Goal: Information Seeking & Learning: Learn about a topic

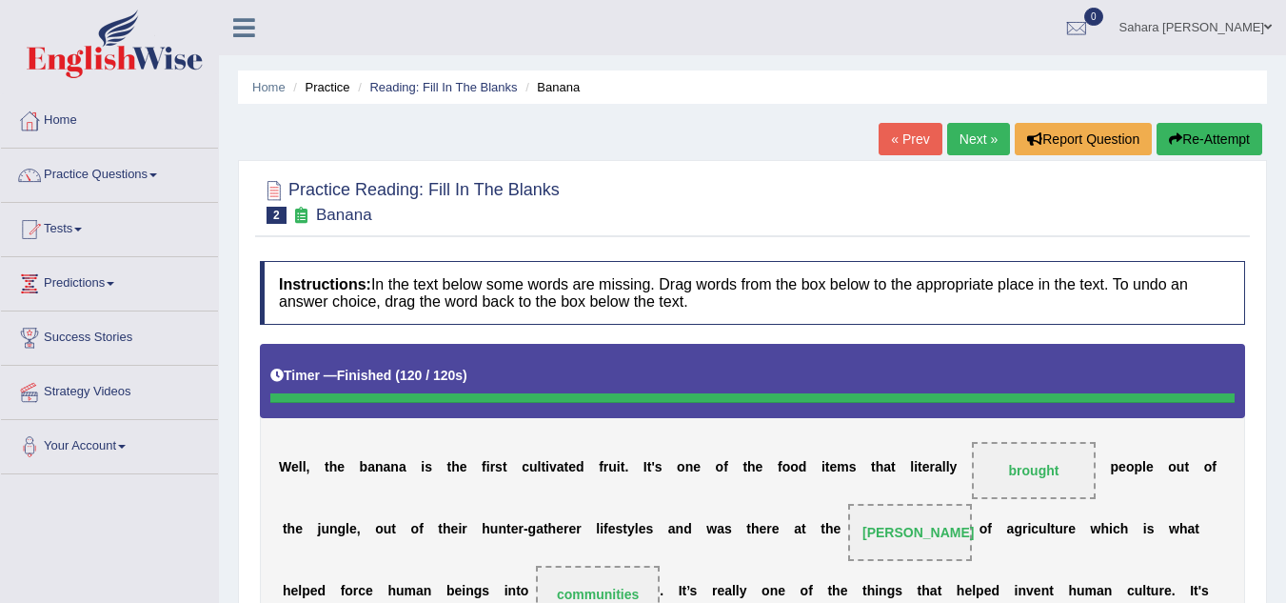
click at [963, 135] on link "Next »" at bounding box center [978, 139] width 63 height 32
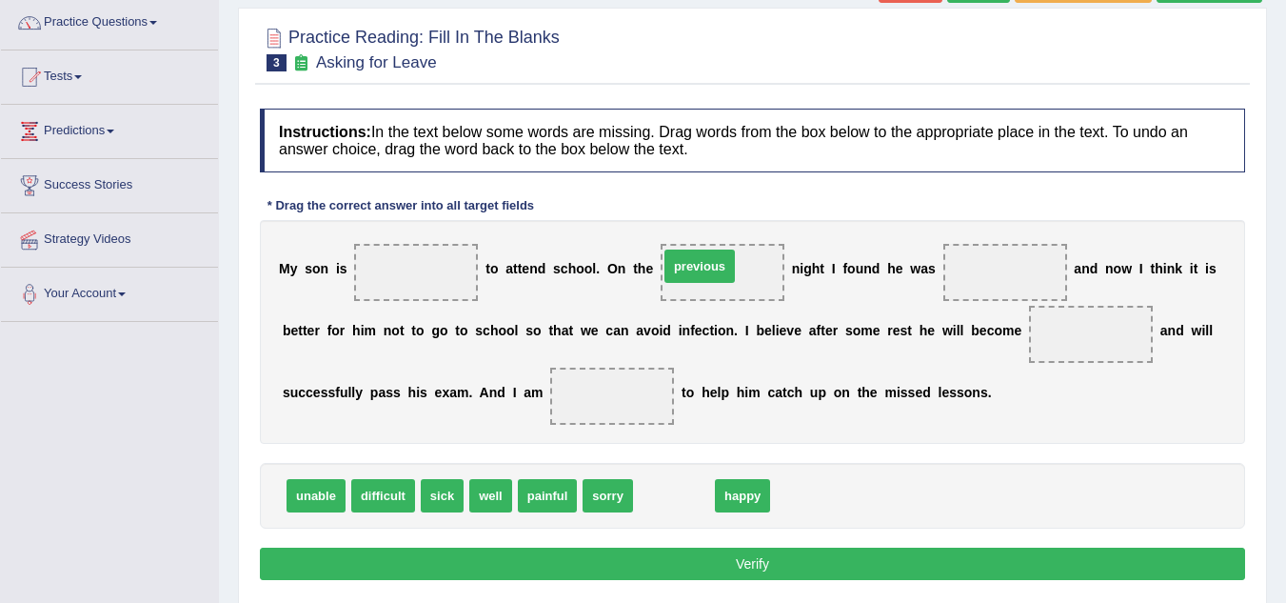
drag, startPoint x: 667, startPoint y: 490, endPoint x: 693, endPoint y: 261, distance: 230.9
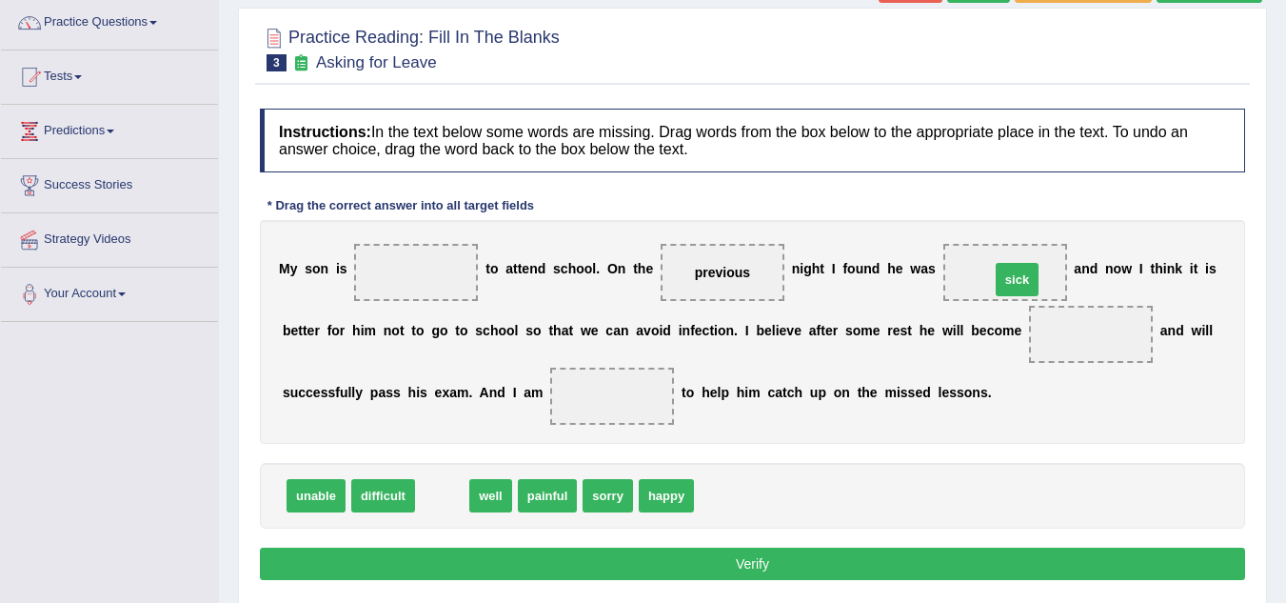
drag, startPoint x: 440, startPoint y: 494, endPoint x: 1015, endPoint y: 278, distance: 614.4
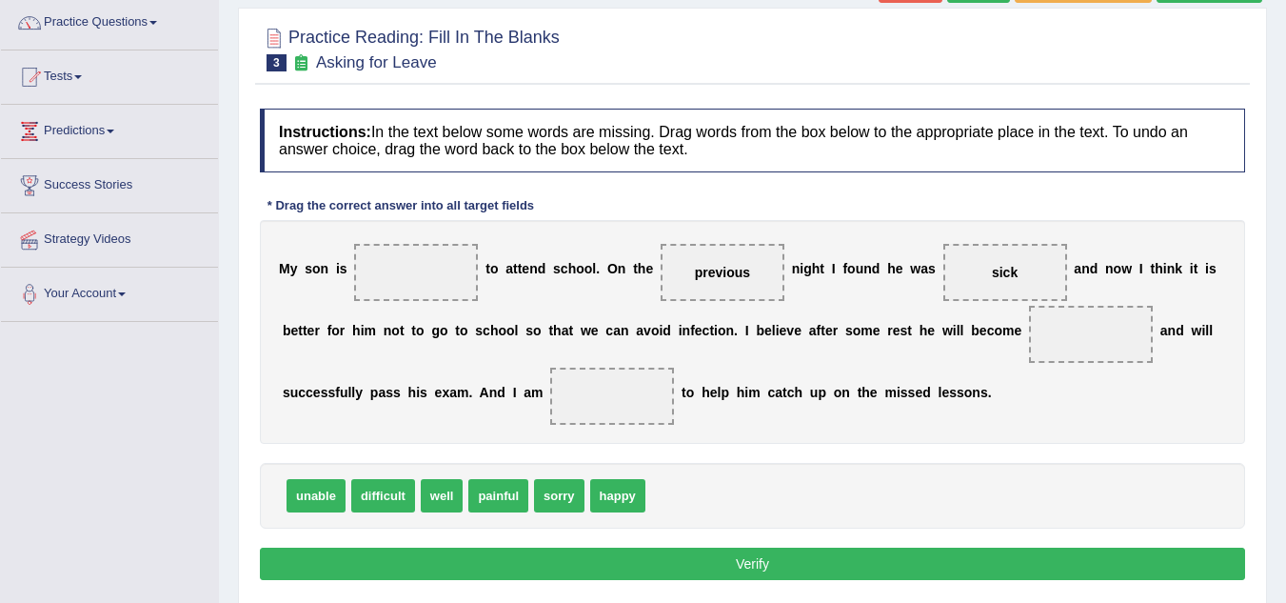
click at [1015, 278] on span "sick" at bounding box center [1005, 272] width 26 height 15
drag, startPoint x: 599, startPoint y: 487, endPoint x: 374, endPoint y: 266, distance: 315.8
drag, startPoint x: 440, startPoint y: 492, endPoint x: 1093, endPoint y: 342, distance: 670.3
click at [449, 490] on span "painful" at bounding box center [451, 495] width 60 height 33
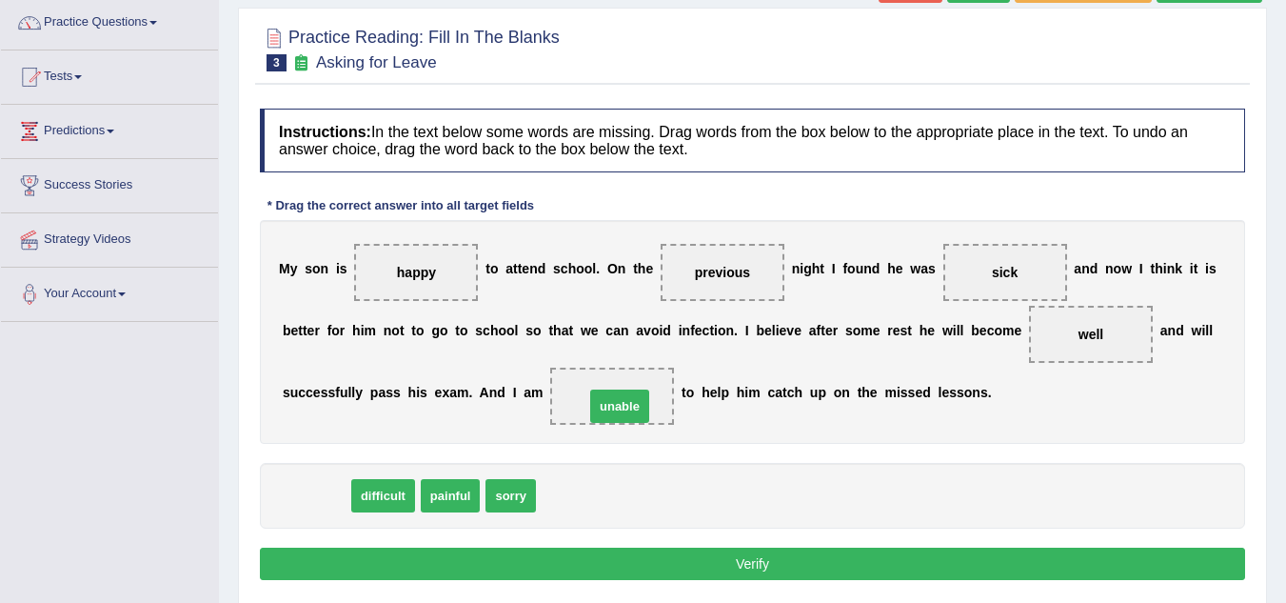
drag, startPoint x: 316, startPoint y: 496, endPoint x: 620, endPoint y: 407, distance: 316.6
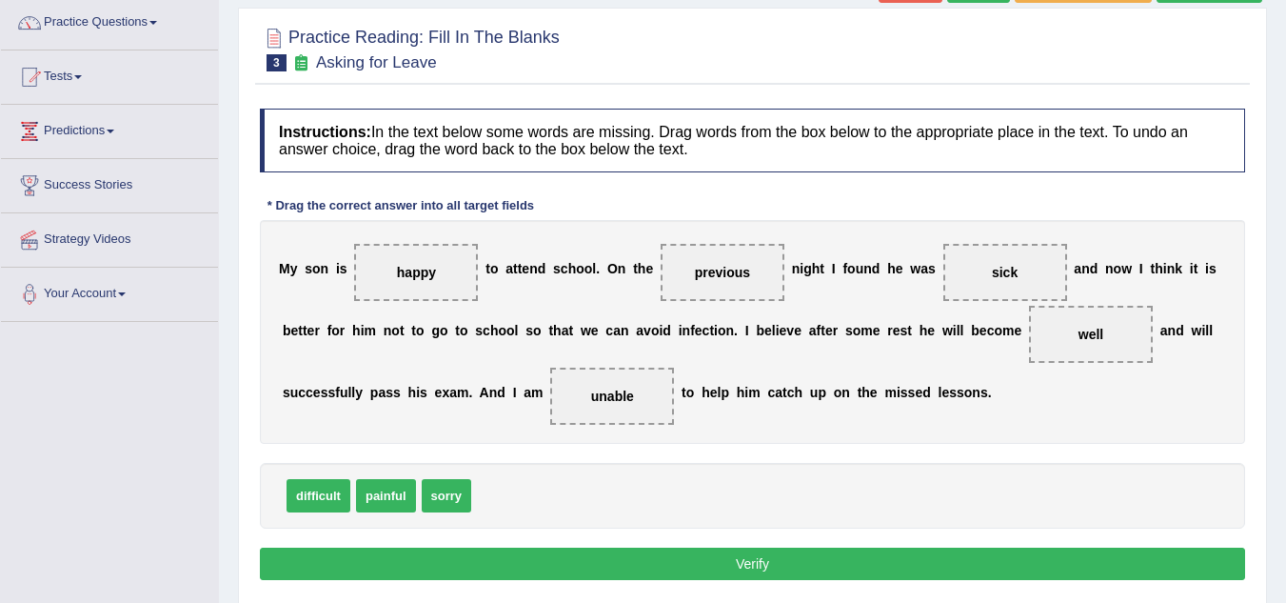
click at [643, 561] on button "Verify" at bounding box center [752, 563] width 985 height 32
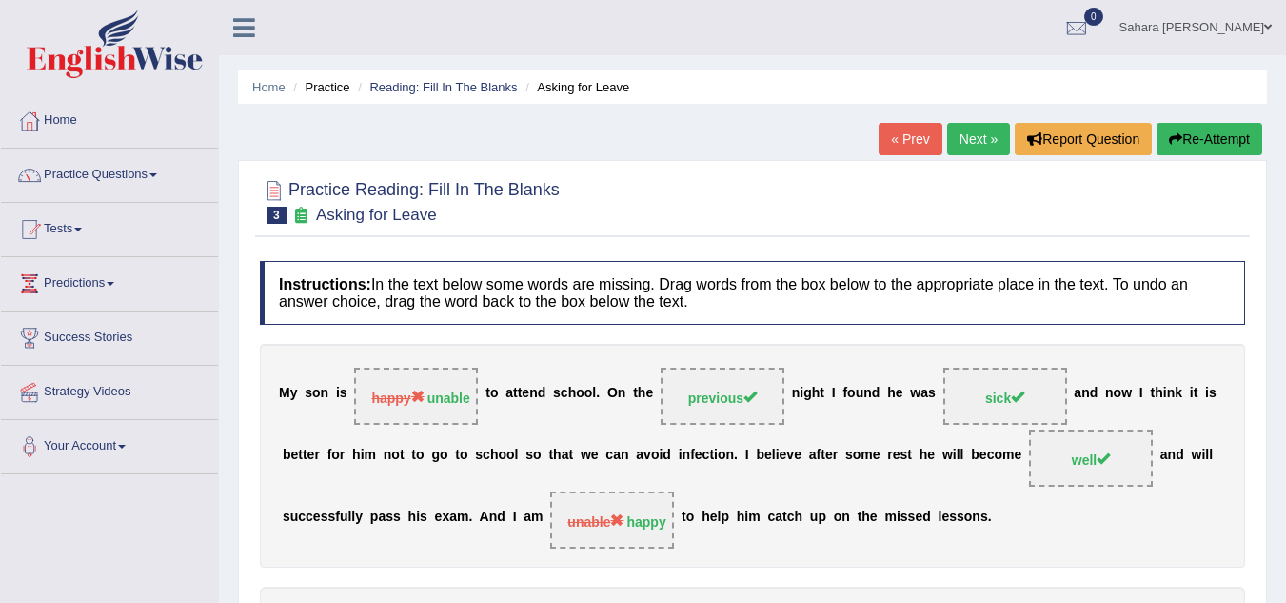
click at [985, 137] on link "Next »" at bounding box center [978, 139] width 63 height 32
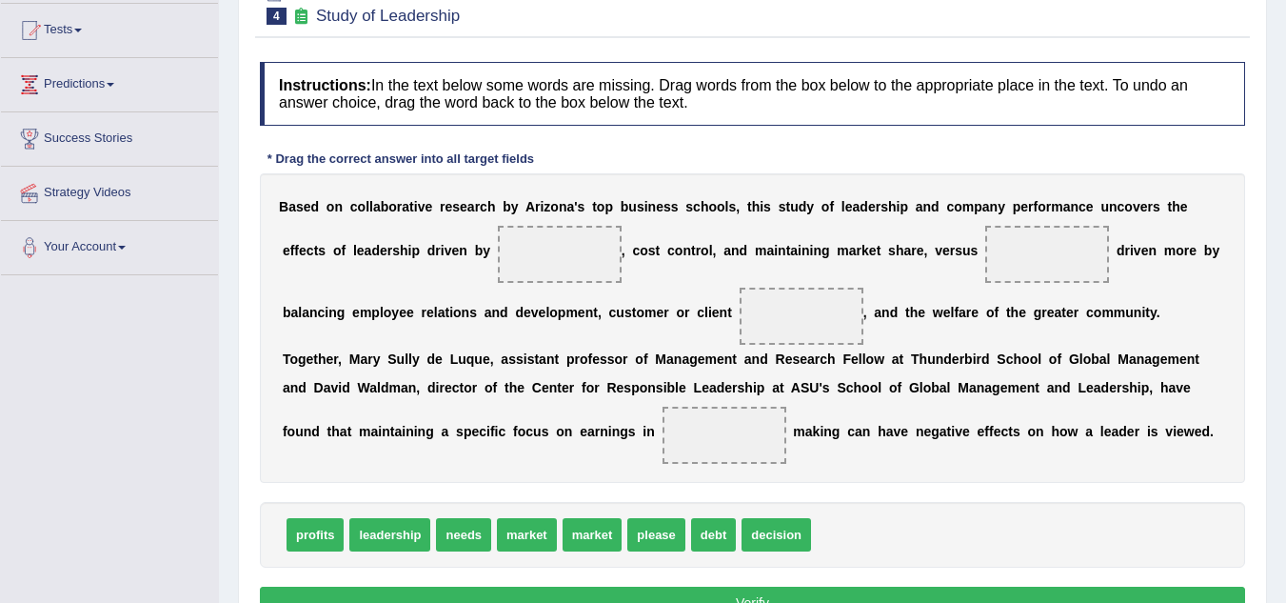
scroll to position [216, 0]
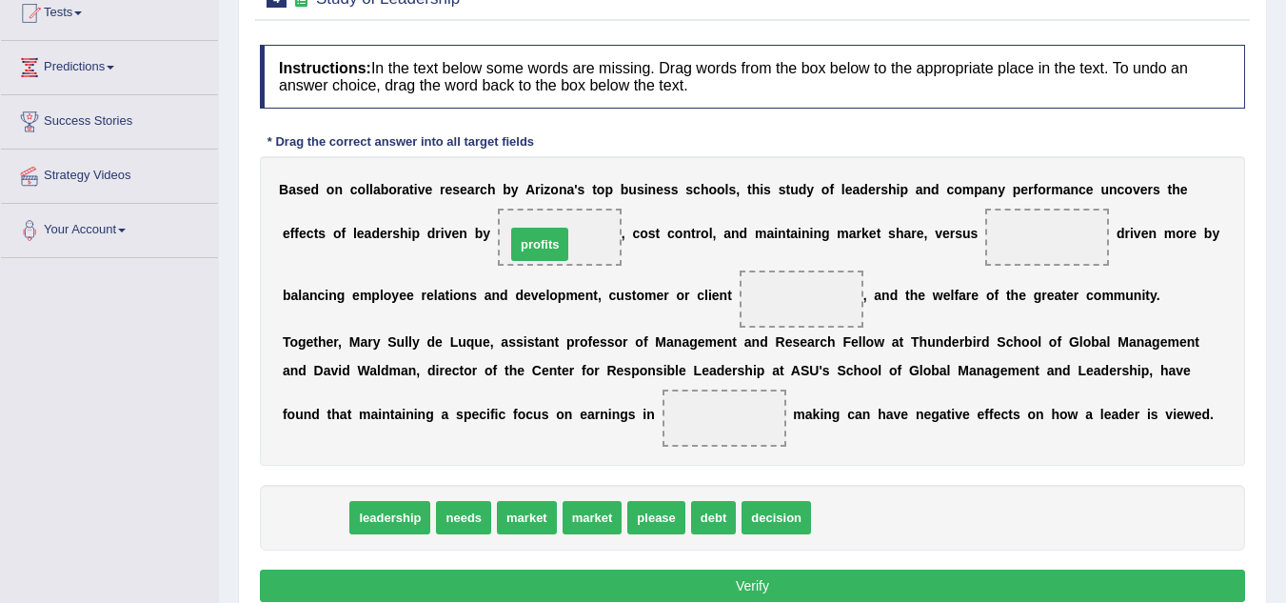
drag, startPoint x: 316, startPoint y: 518, endPoint x: 541, endPoint y: 245, distance: 353.8
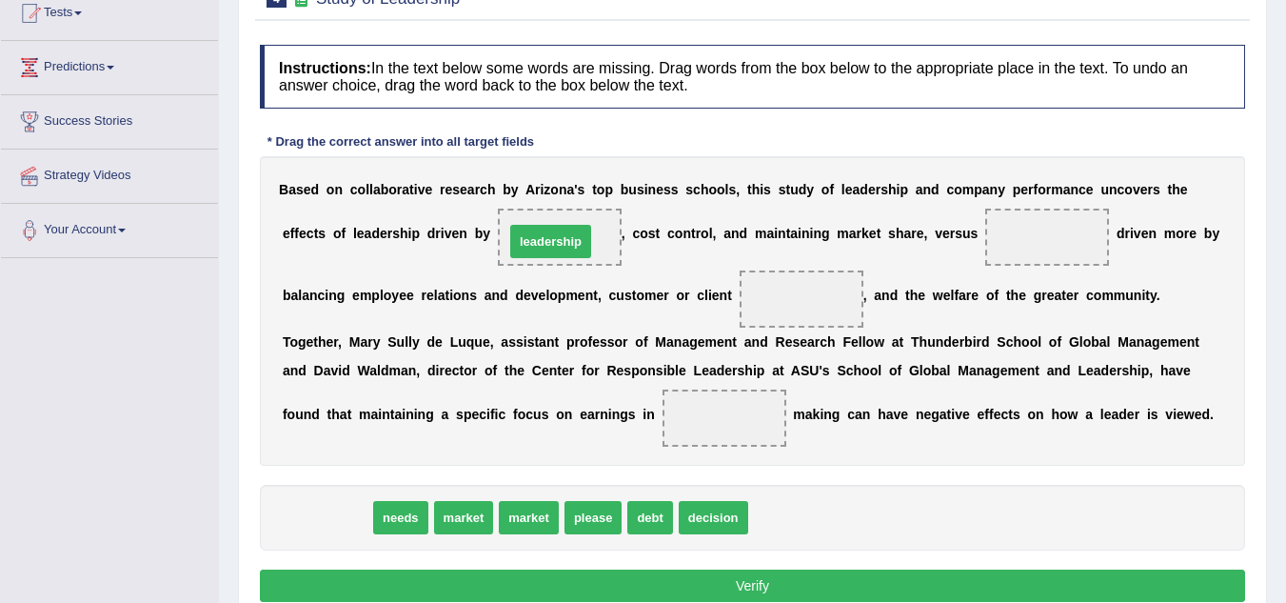
drag, startPoint x: 335, startPoint y: 517, endPoint x: 559, endPoint y: 241, distance: 355.4
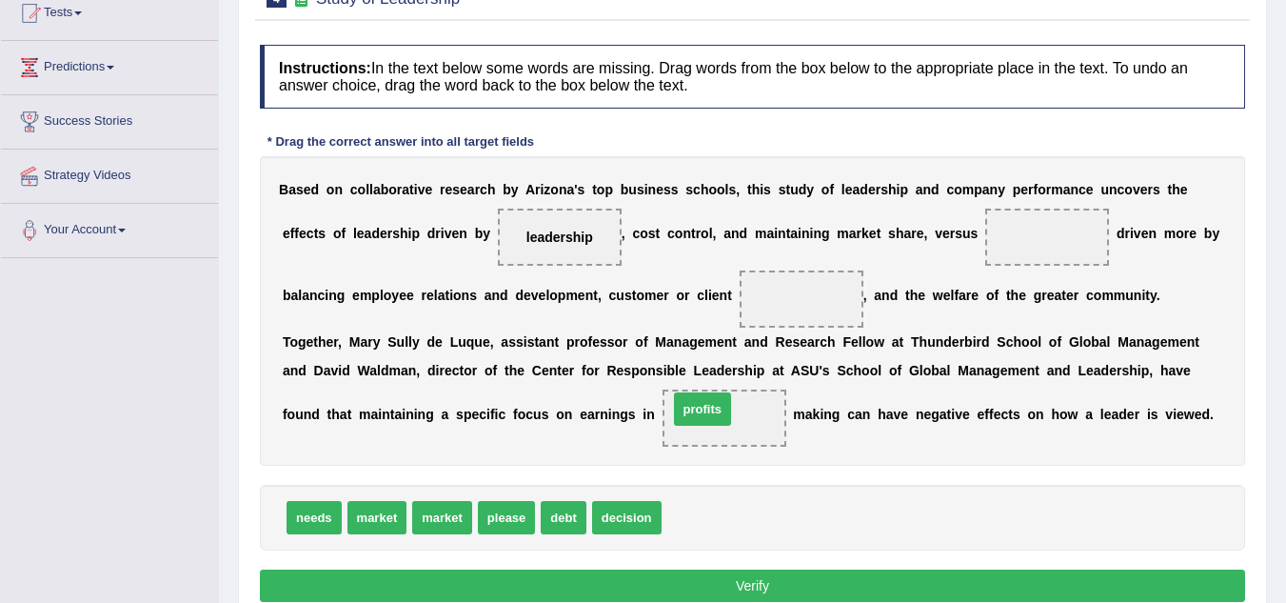
drag, startPoint x: 713, startPoint y: 514, endPoint x: 720, endPoint y: 406, distance: 108.7
drag, startPoint x: 325, startPoint y: 513, endPoint x: 788, endPoint y: 307, distance: 507.6
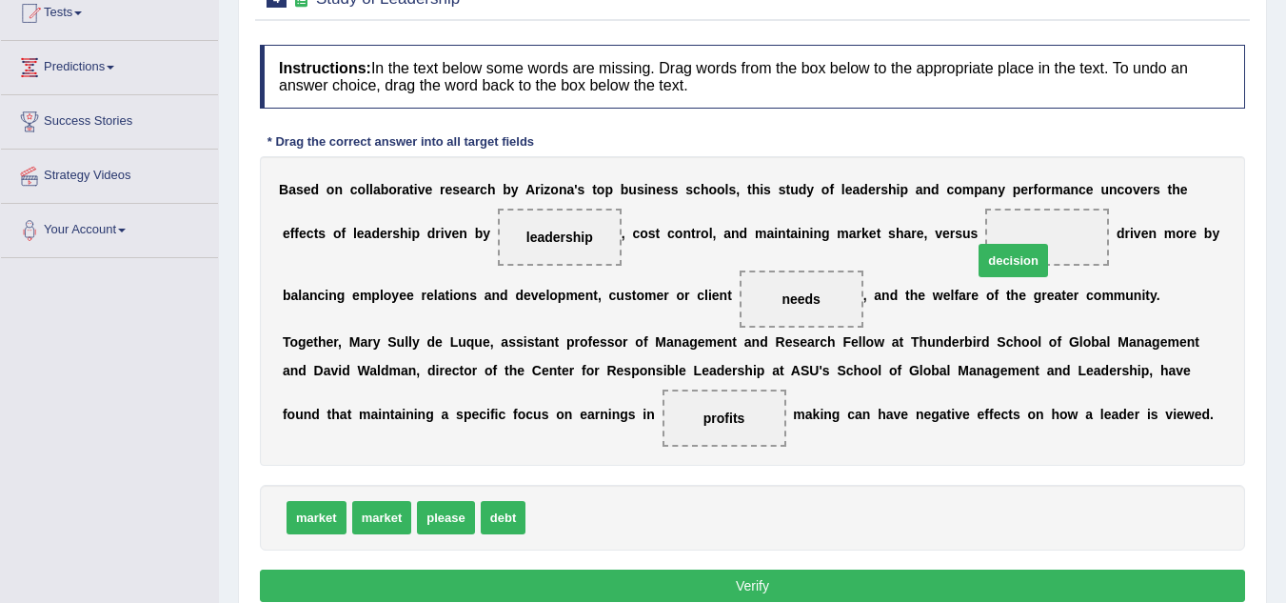
drag, startPoint x: 545, startPoint y: 518, endPoint x: 995, endPoint y: 259, distance: 519.5
drag, startPoint x: 470, startPoint y: 477, endPoint x: 418, endPoint y: 502, distance: 57.9
click at [418, 502] on div "Instructions: In the text below some words are missing. Drag words from the box…" at bounding box center [752, 326] width 995 height 582
drag, startPoint x: 387, startPoint y: 504, endPoint x: 1038, endPoint y: 244, distance: 701.2
click at [779, 584] on button "Verify" at bounding box center [752, 585] width 985 height 32
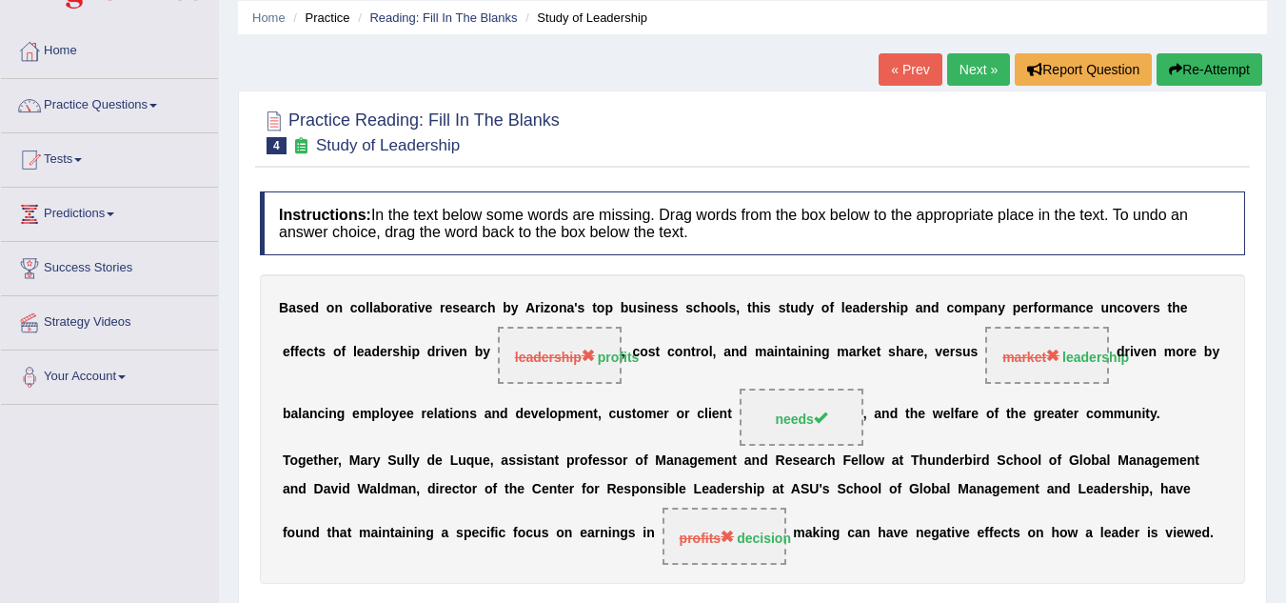
scroll to position [0, 0]
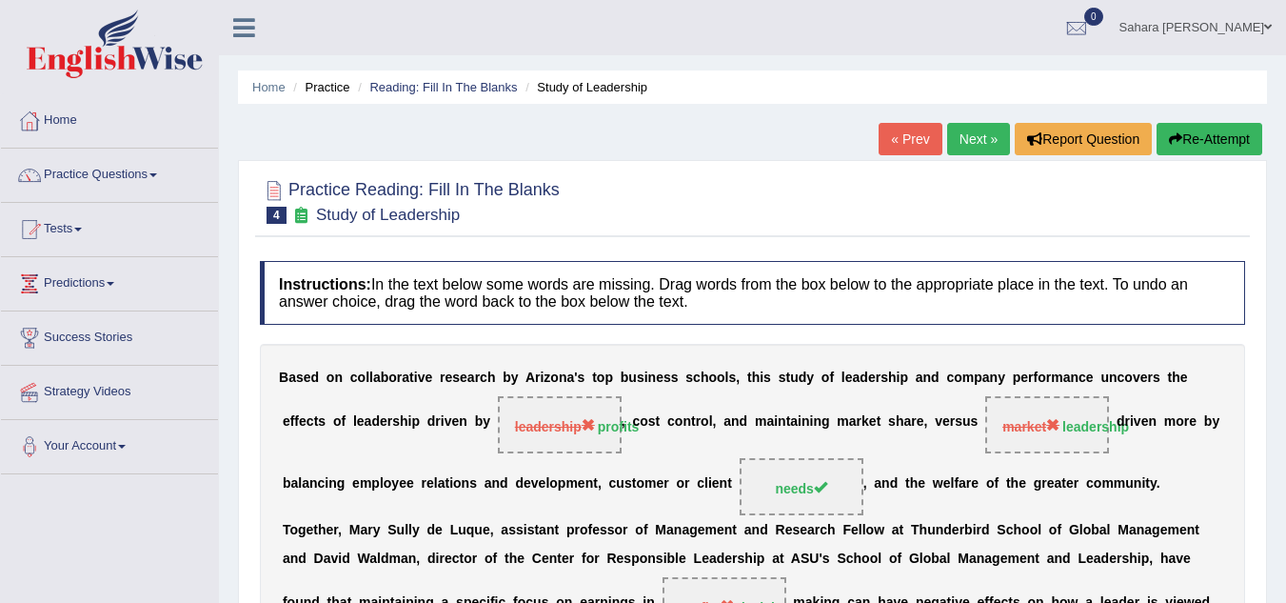
click at [960, 127] on link "Next »" at bounding box center [978, 139] width 63 height 32
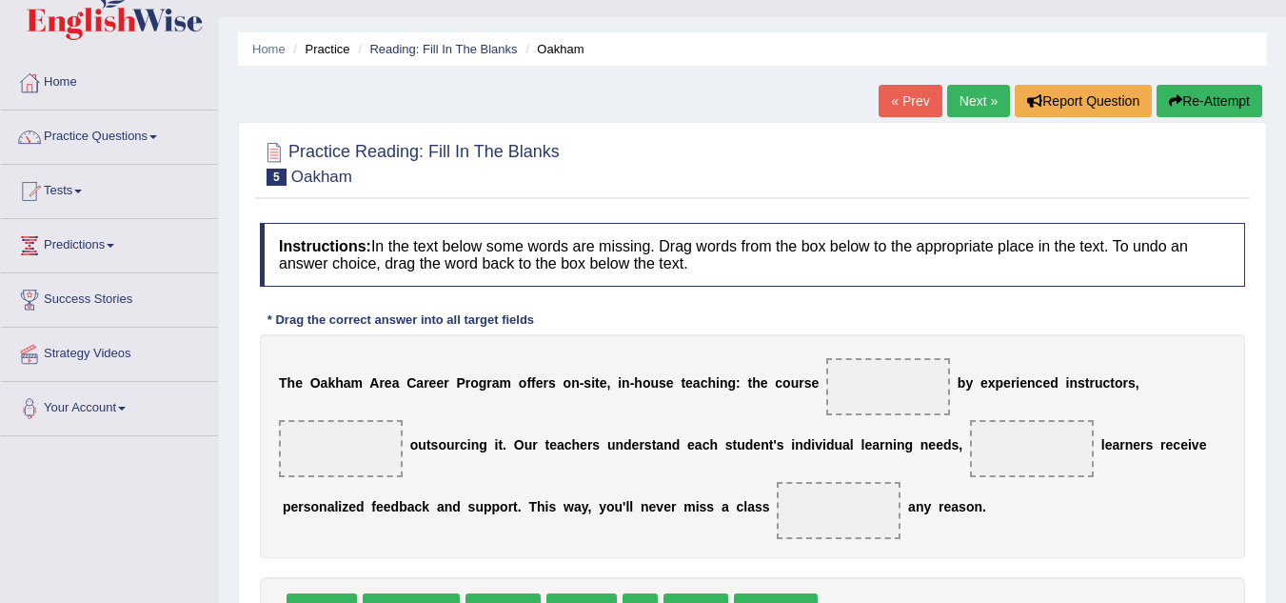
scroll to position [119, 0]
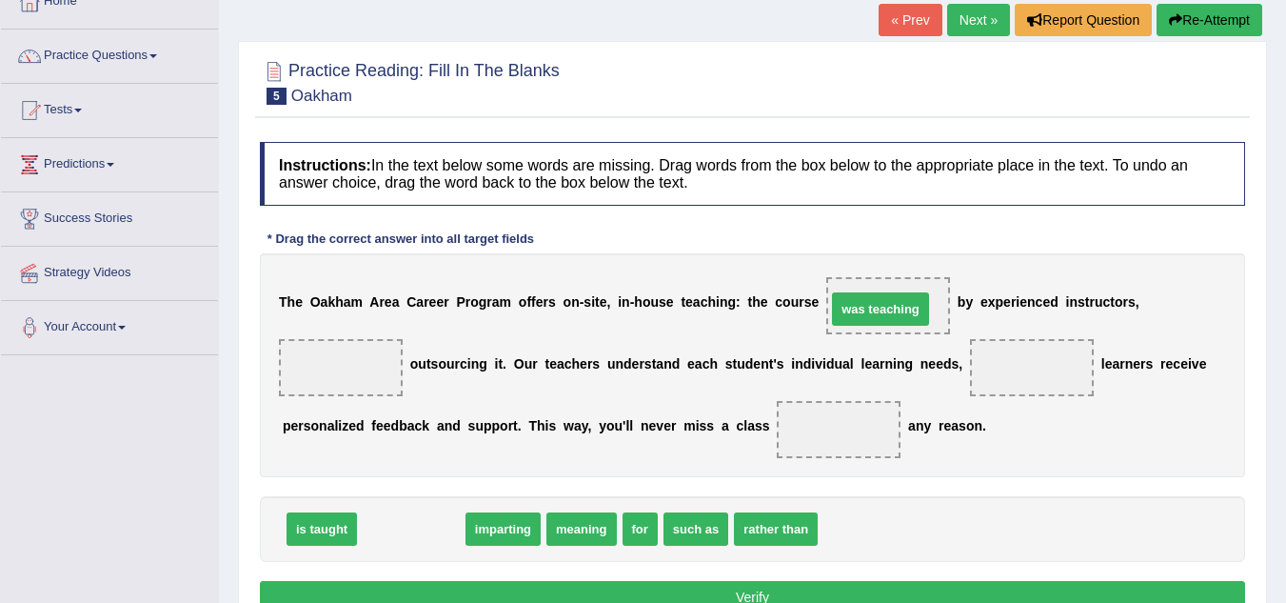
drag, startPoint x: 433, startPoint y: 525, endPoint x: 903, endPoint y: 305, distance: 518.4
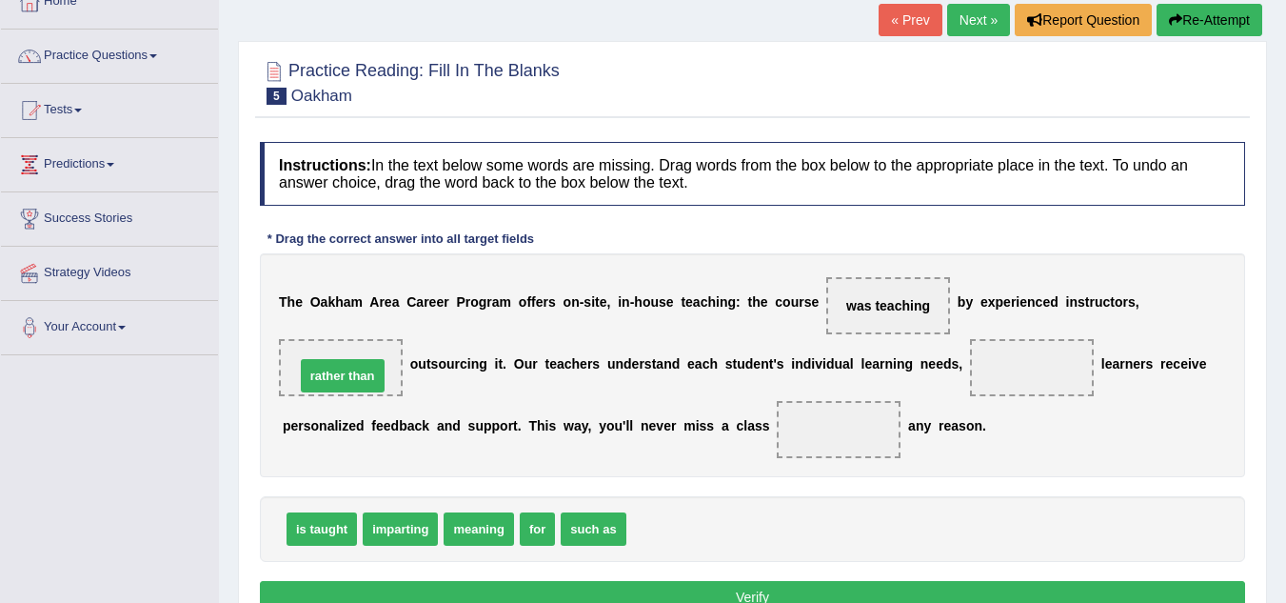
drag, startPoint x: 647, startPoint y: 534, endPoint x: 316, endPoint y: 381, distance: 365.1
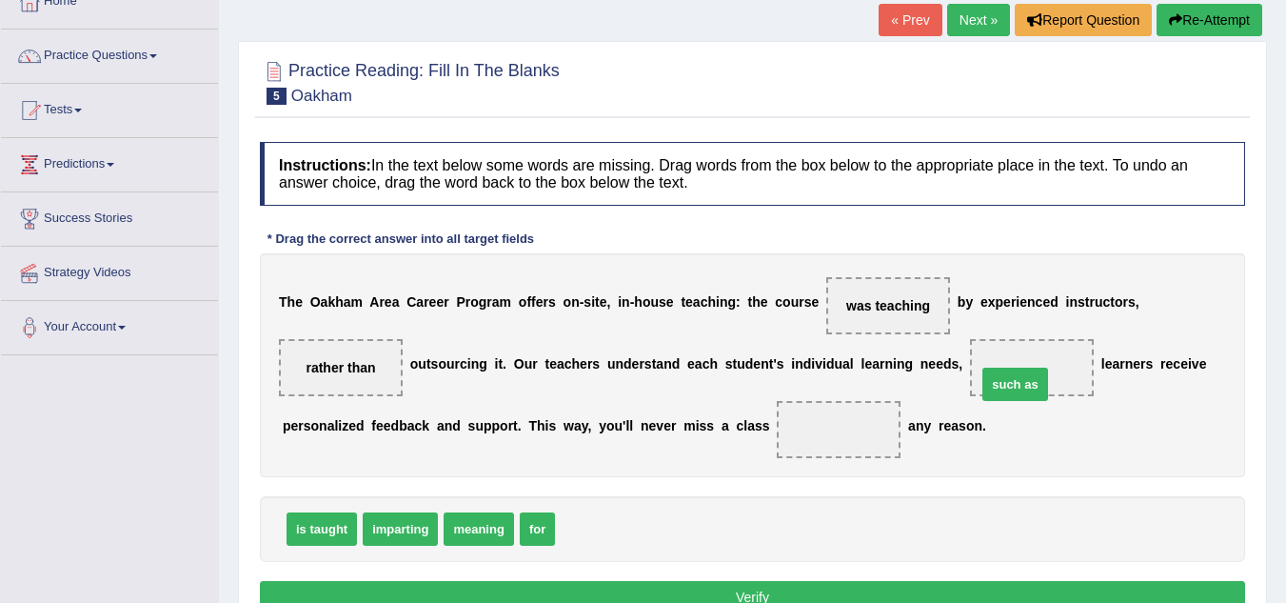
drag, startPoint x: 586, startPoint y: 525, endPoint x: 1007, endPoint y: 380, distance: 445.9
drag, startPoint x: 539, startPoint y: 531, endPoint x: 892, endPoint y: 449, distance: 362.6
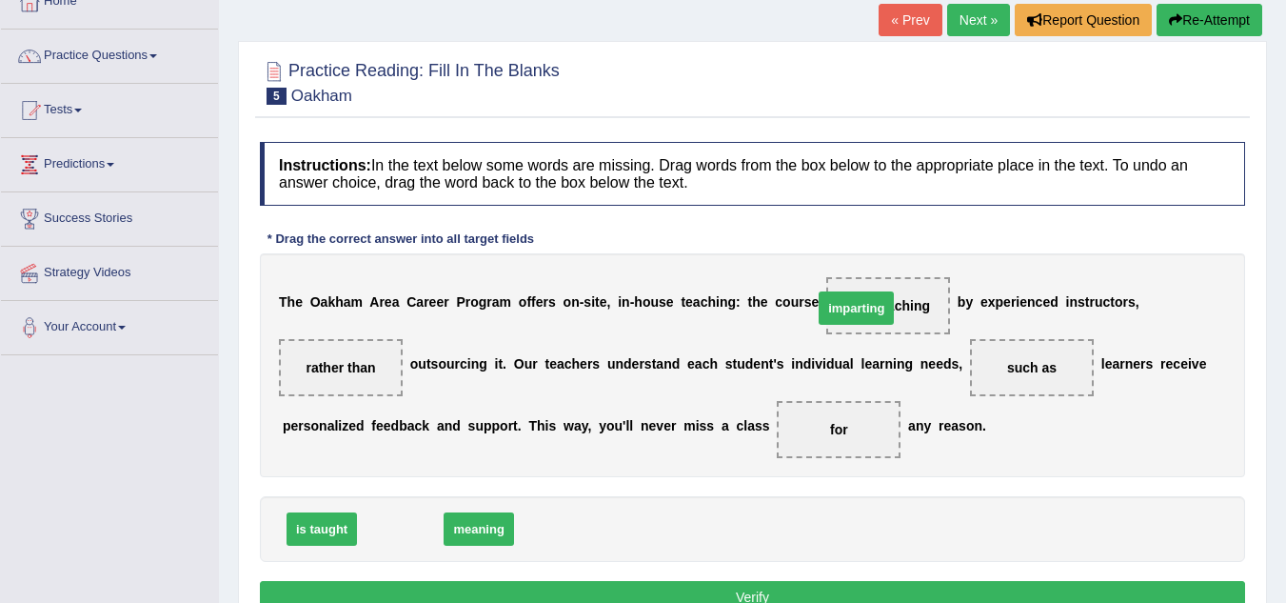
drag, startPoint x: 400, startPoint y: 528, endPoint x: 856, endPoint y: 308, distance: 506.8
click at [624, 587] on button "Verify" at bounding box center [752, 597] width 985 height 32
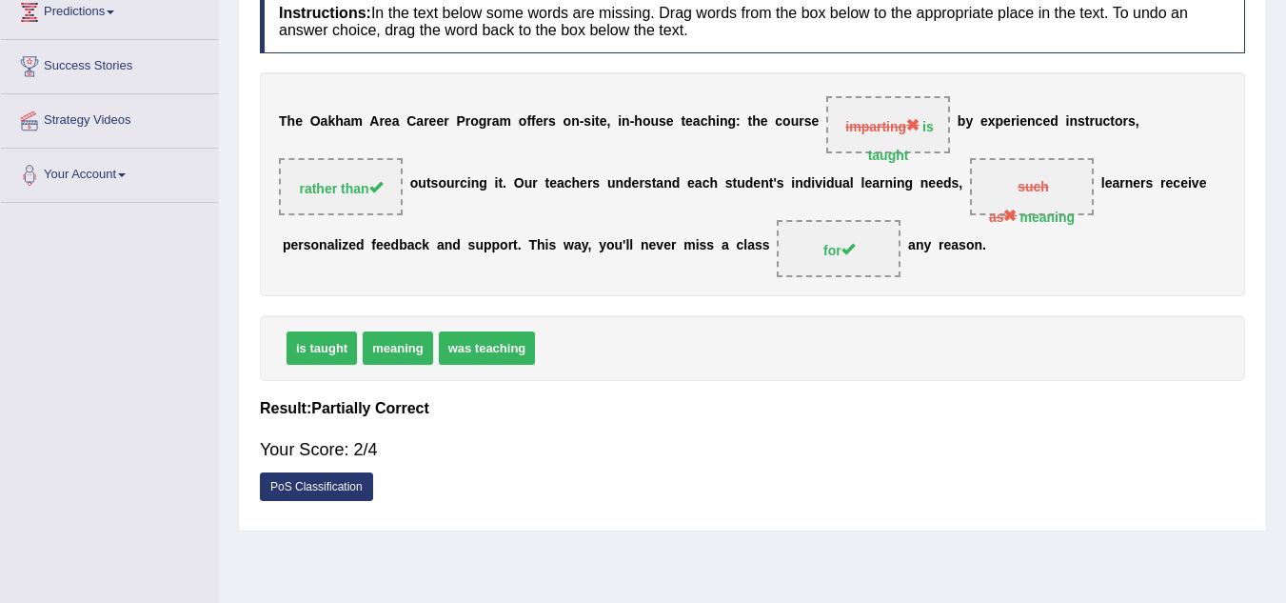
scroll to position [0, 0]
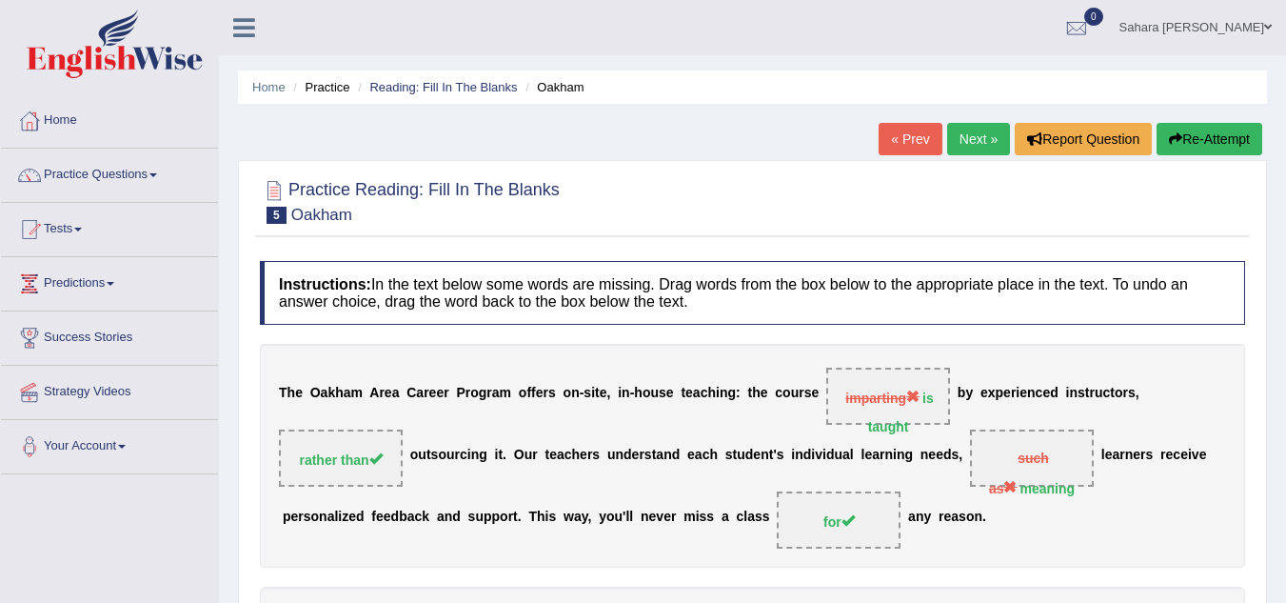
click at [960, 135] on link "Next »" at bounding box center [978, 139] width 63 height 32
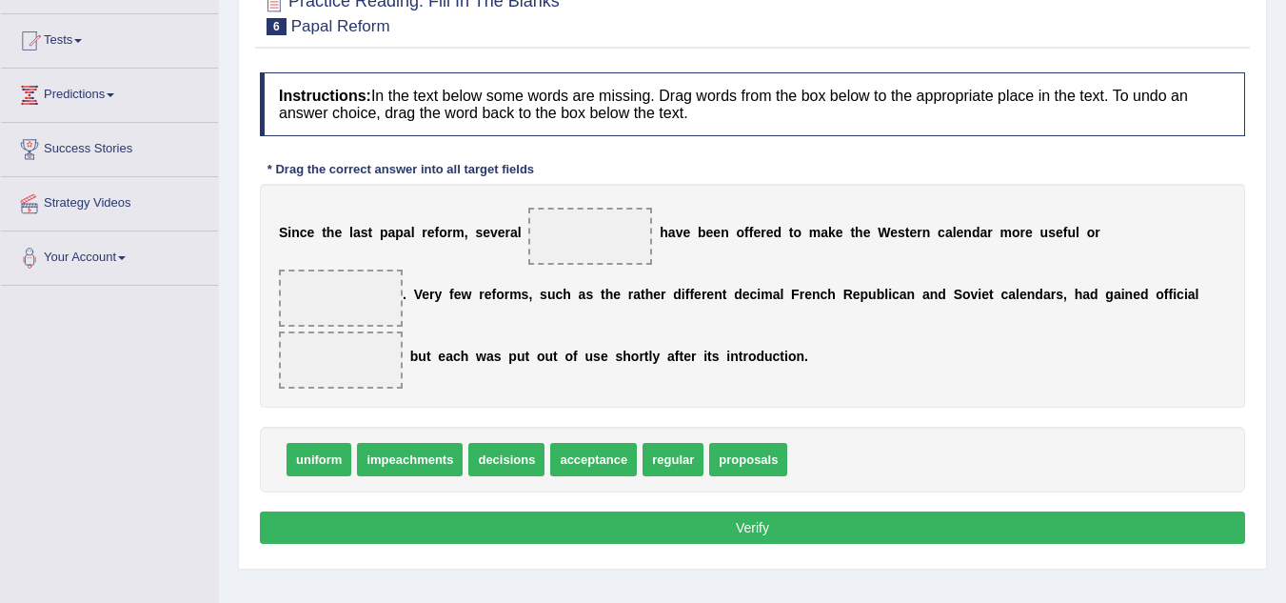
scroll to position [191, 0]
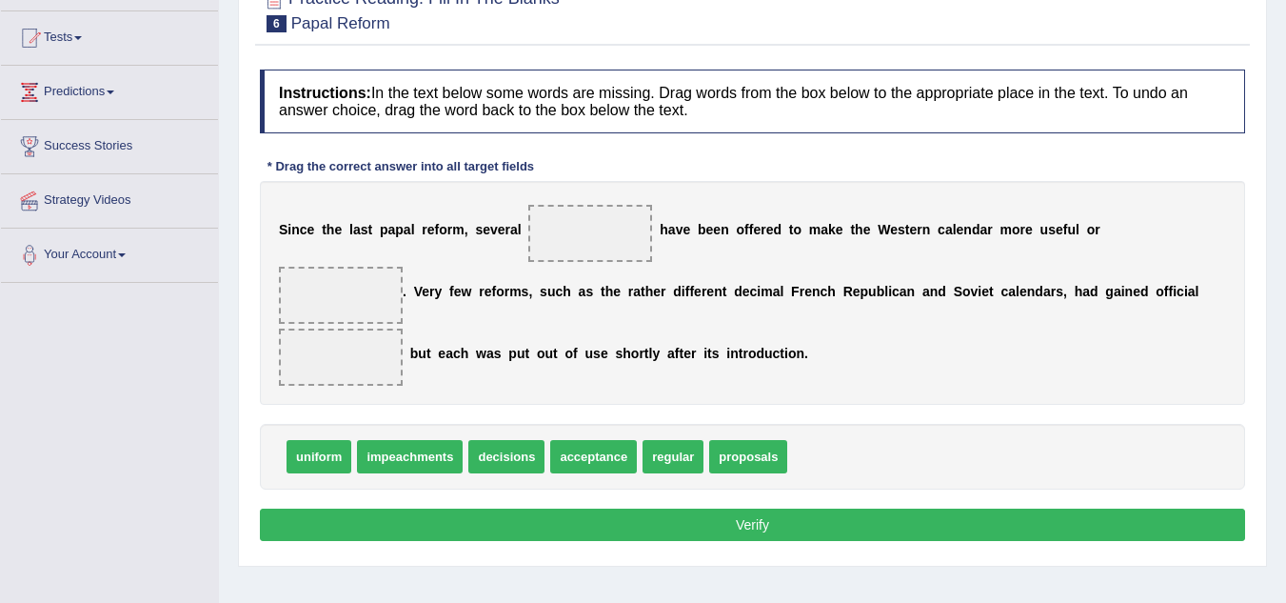
click at [746, 453] on span "proposals" at bounding box center [748, 456] width 78 height 33
drag, startPoint x: 746, startPoint y: 453, endPoint x: 575, endPoint y: 242, distance: 271.5
click at [348, 269] on span at bounding box center [341, 295] width 124 height 57
click at [501, 450] on span "decisions" at bounding box center [506, 456] width 76 height 33
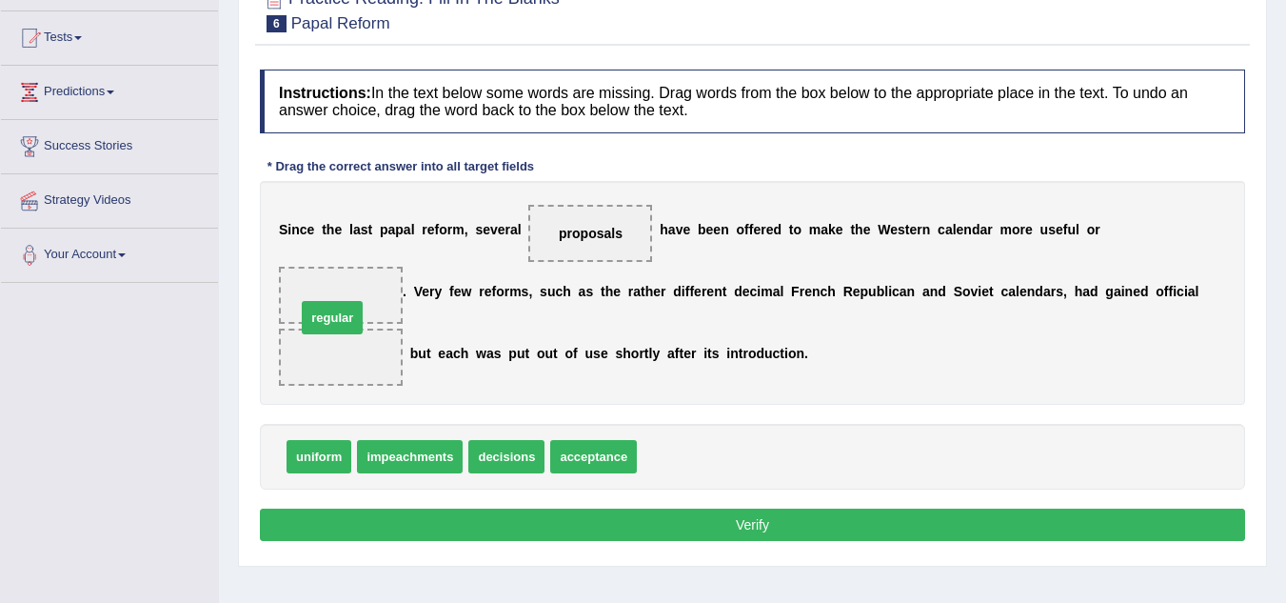
drag, startPoint x: 661, startPoint y: 447, endPoint x: 353, endPoint y: 276, distance: 351.6
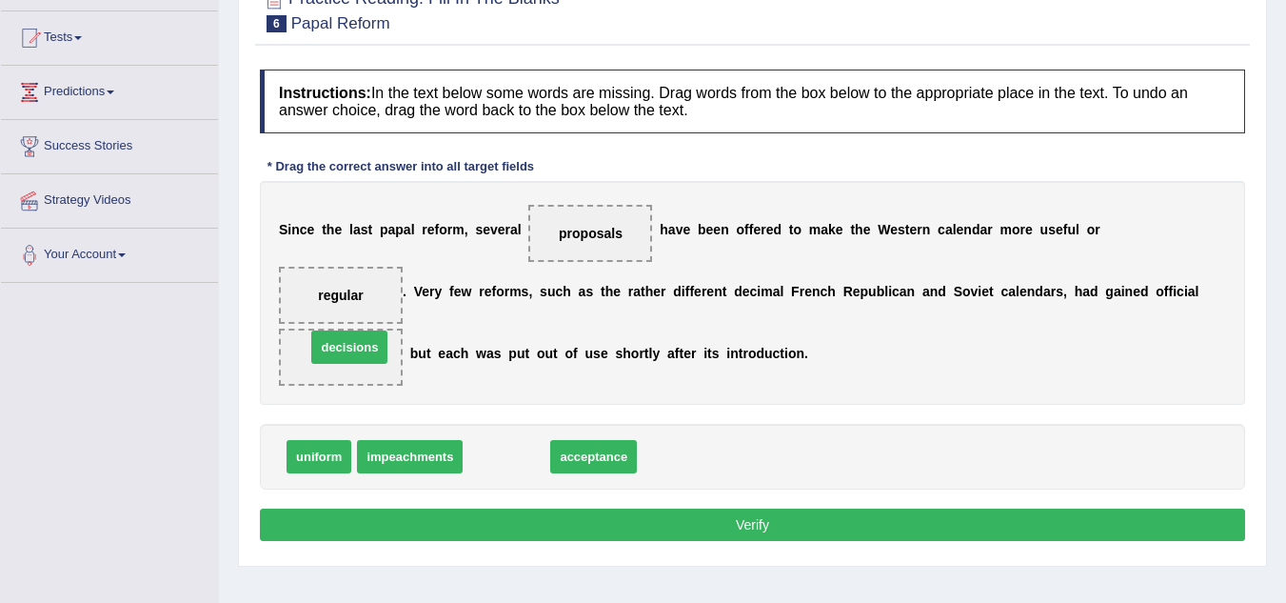
drag, startPoint x: 503, startPoint y: 458, endPoint x: 346, endPoint y: 348, distance: 191.5
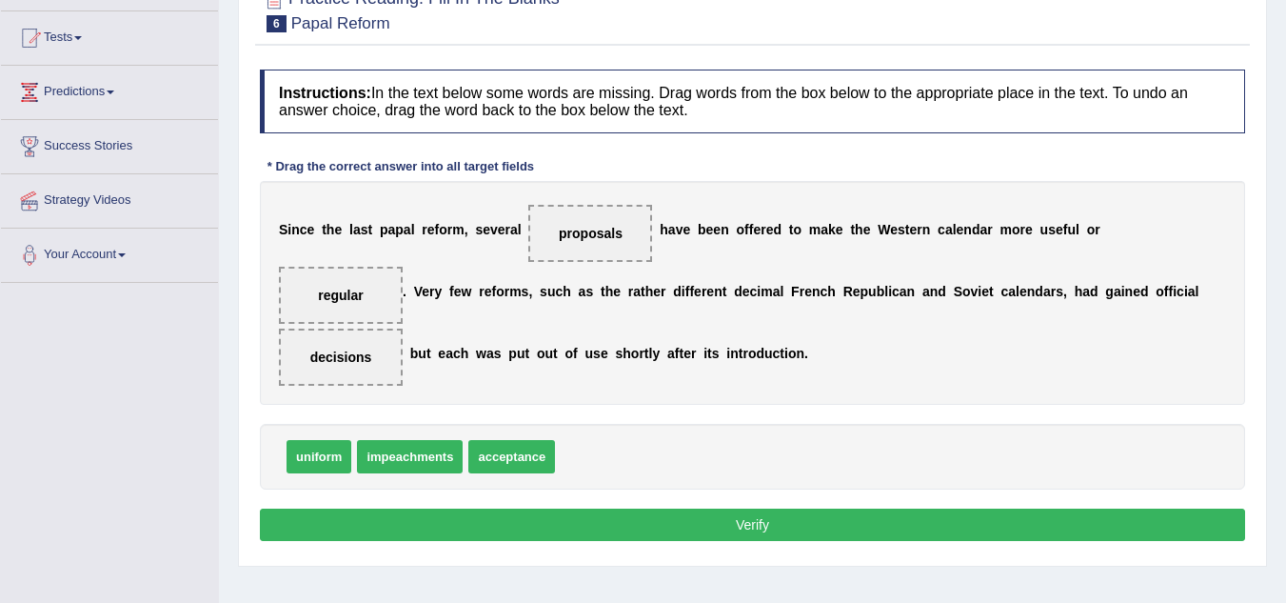
click at [475, 514] on button "Verify" at bounding box center [752, 524] width 985 height 32
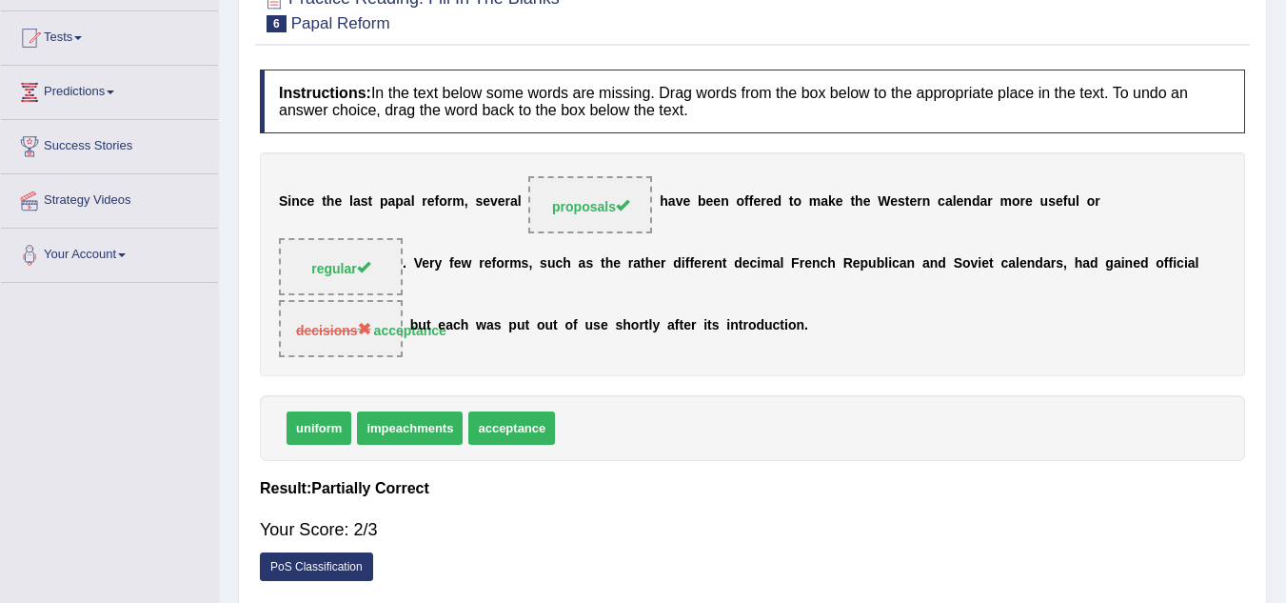
scroll to position [0, 0]
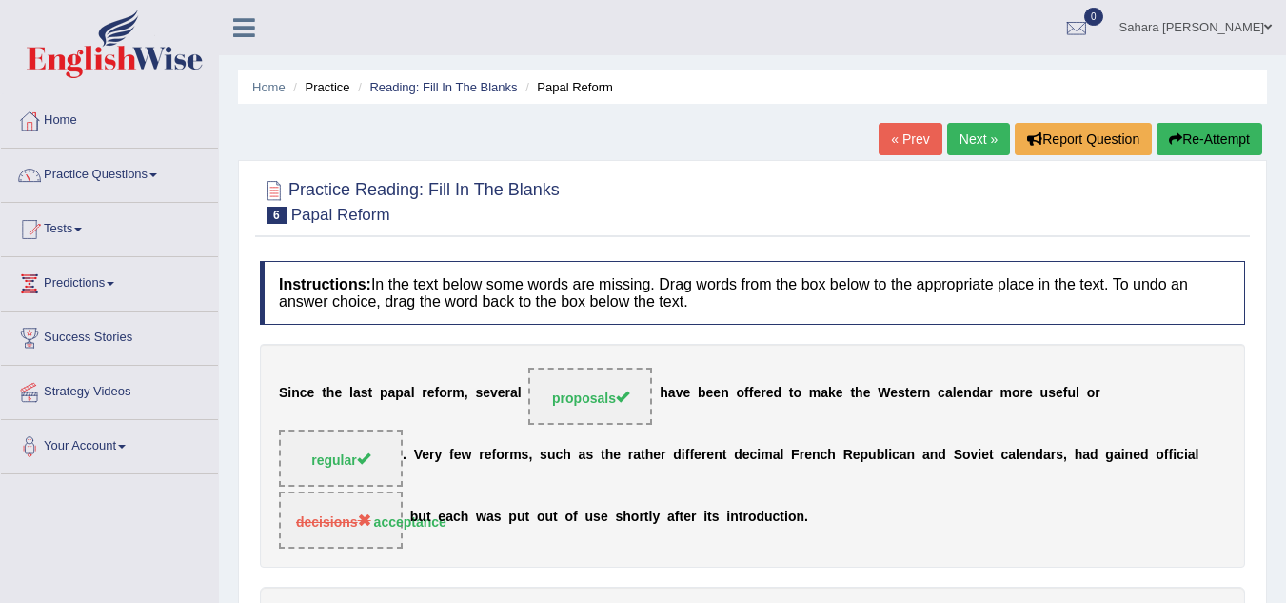
click at [955, 129] on link "Next »" at bounding box center [978, 139] width 63 height 32
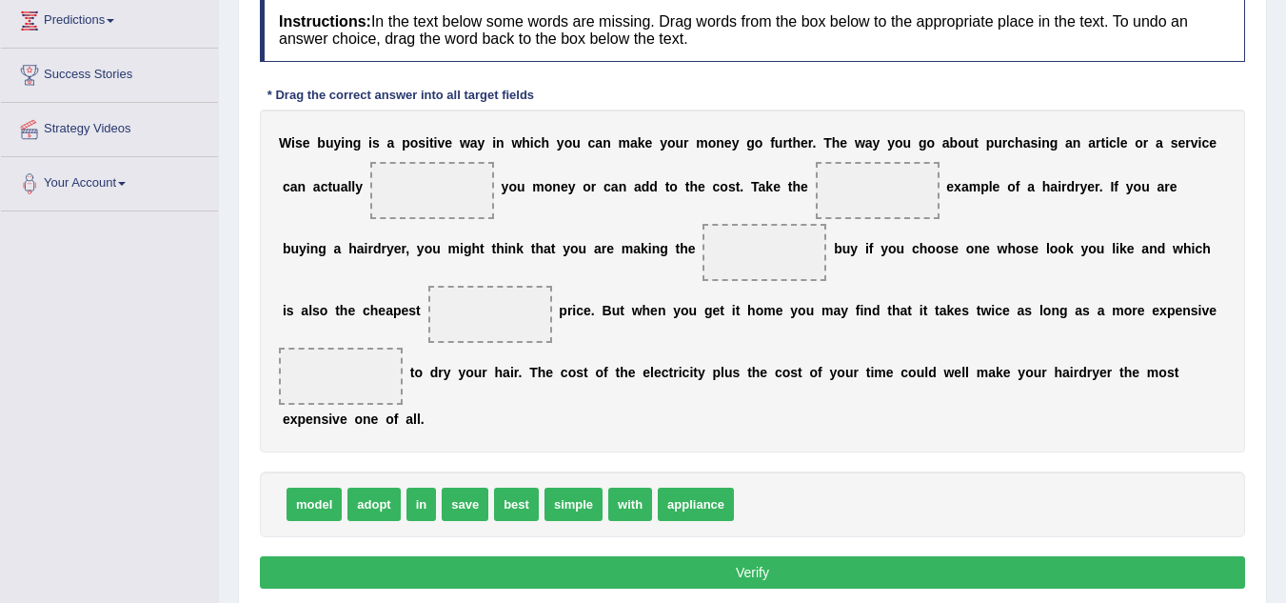
scroll to position [269, 0]
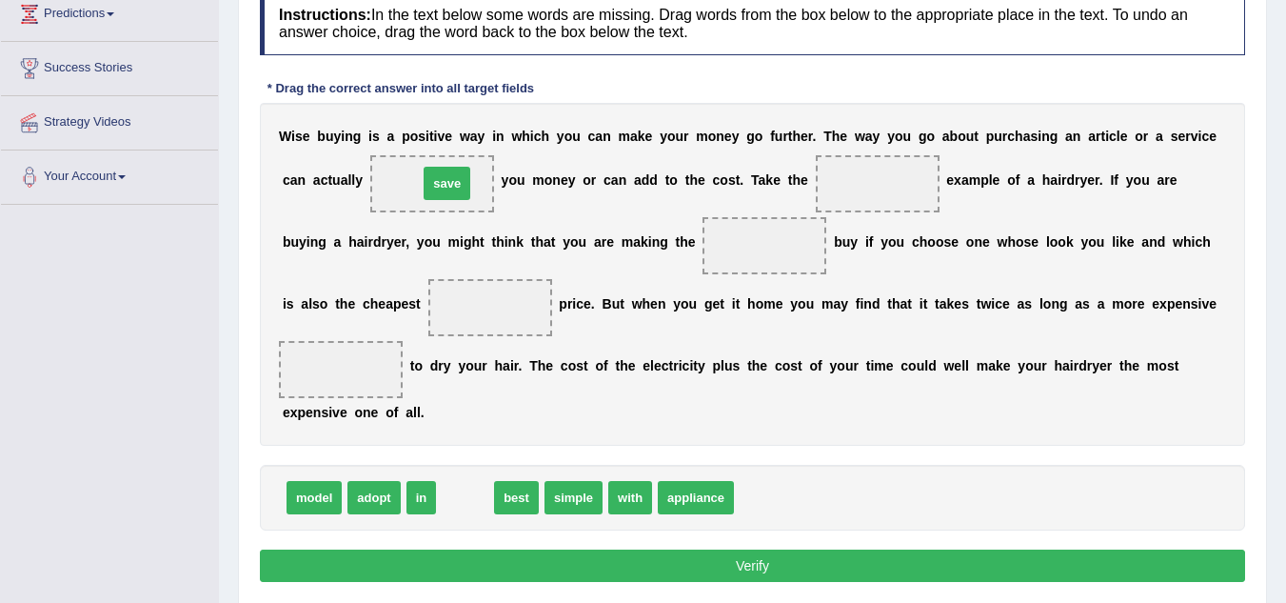
drag, startPoint x: 460, startPoint y: 498, endPoint x: 442, endPoint y: 183, distance: 315.7
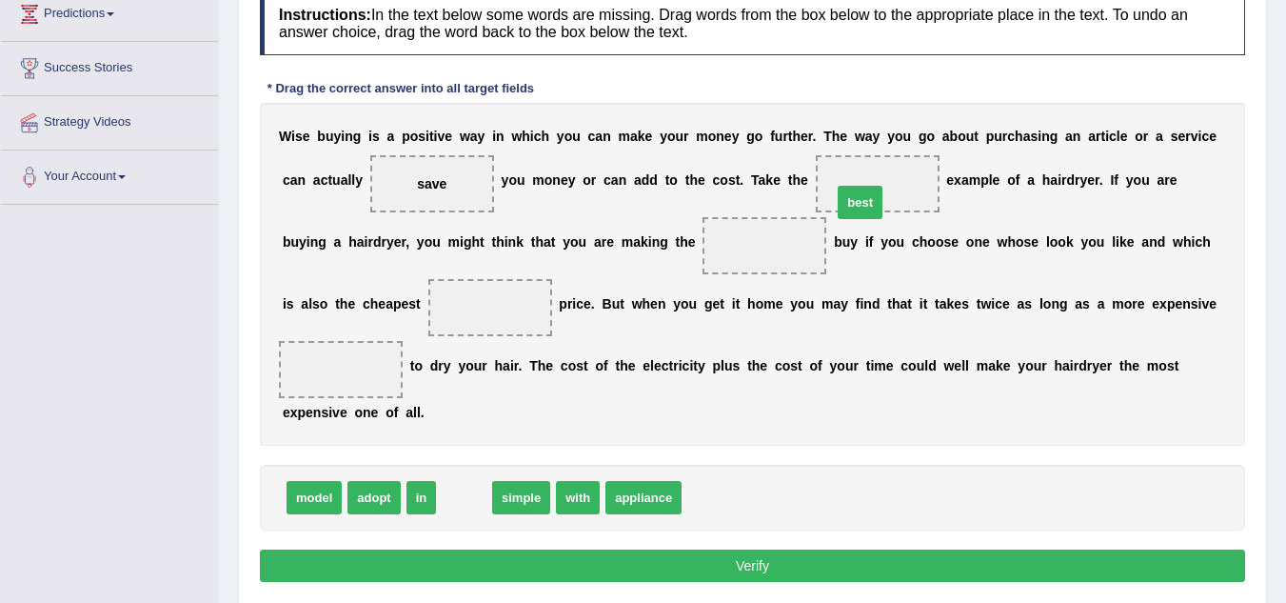
drag, startPoint x: 461, startPoint y: 485, endPoint x: 868, endPoint y: 174, distance: 512.3
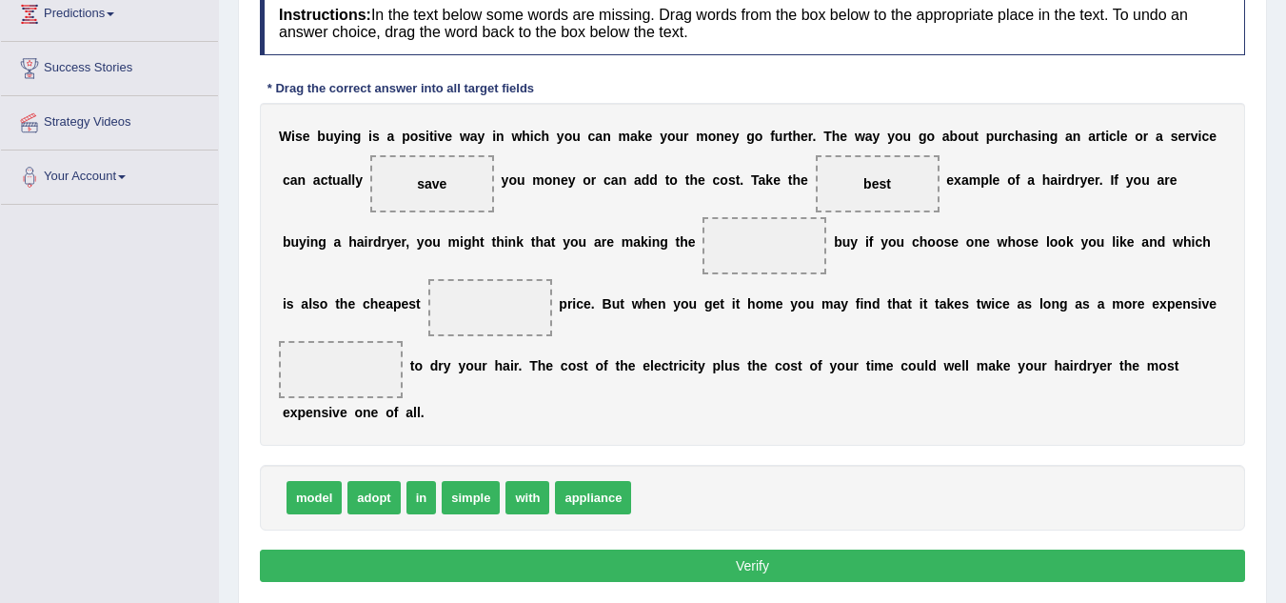
click at [868, 174] on span "best" at bounding box center [878, 183] width 124 height 57
click at [860, 178] on span "best" at bounding box center [878, 183] width 124 height 57
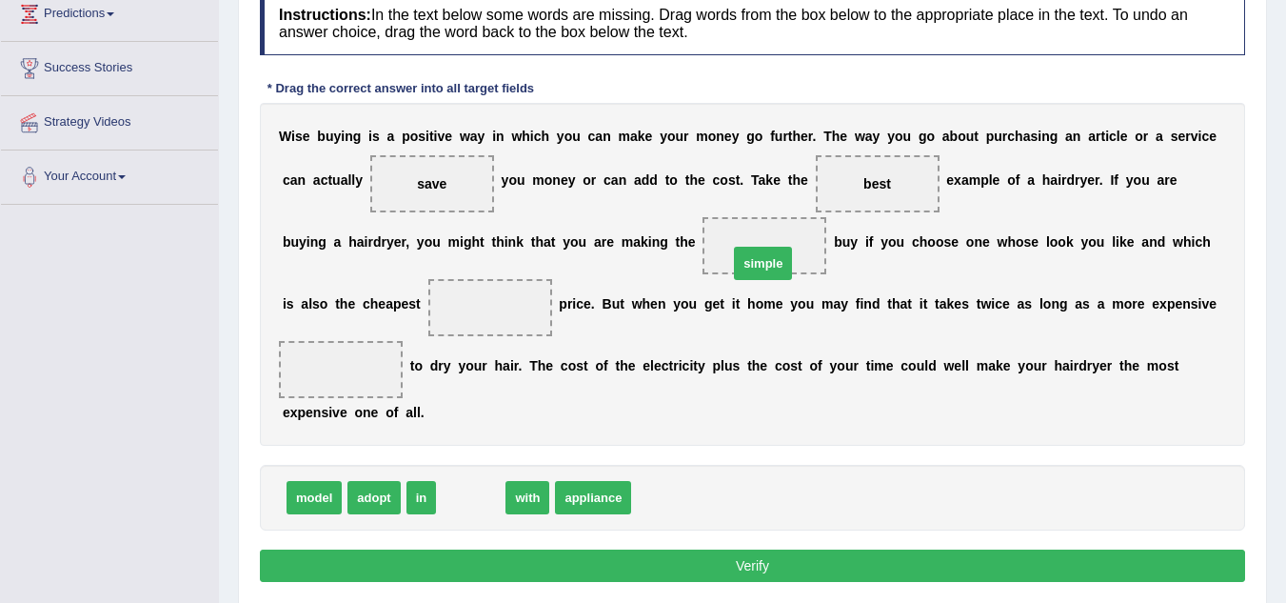
drag, startPoint x: 482, startPoint y: 492, endPoint x: 774, endPoint y: 258, distance: 374.6
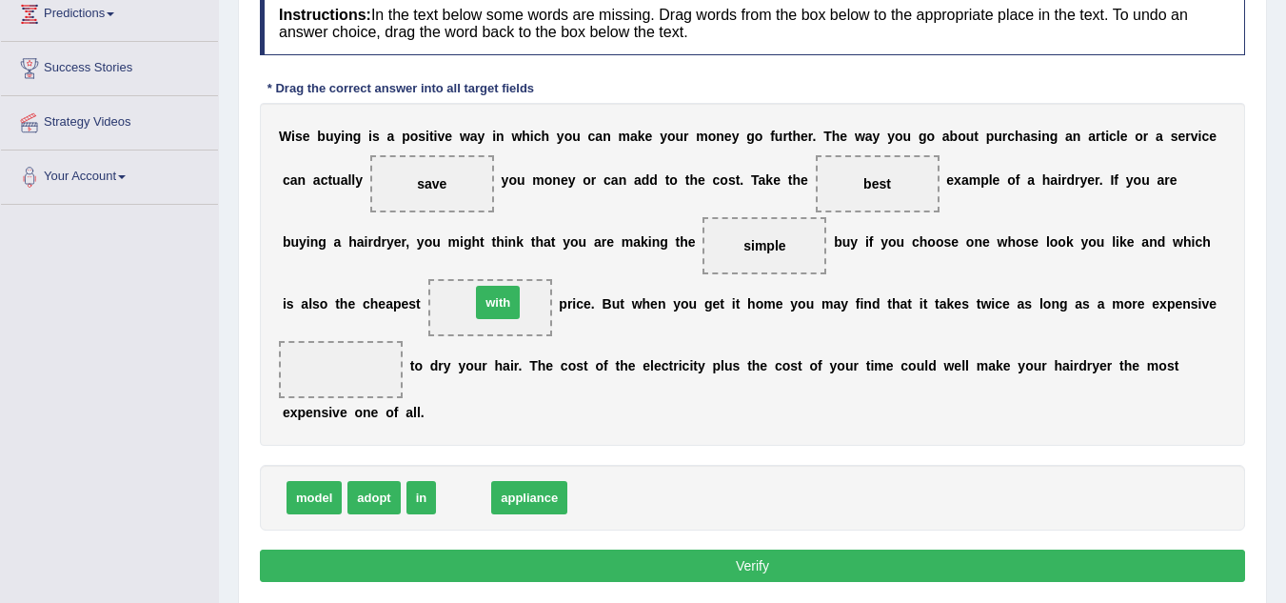
drag, startPoint x: 465, startPoint y: 493, endPoint x: 499, endPoint y: 298, distance: 198.2
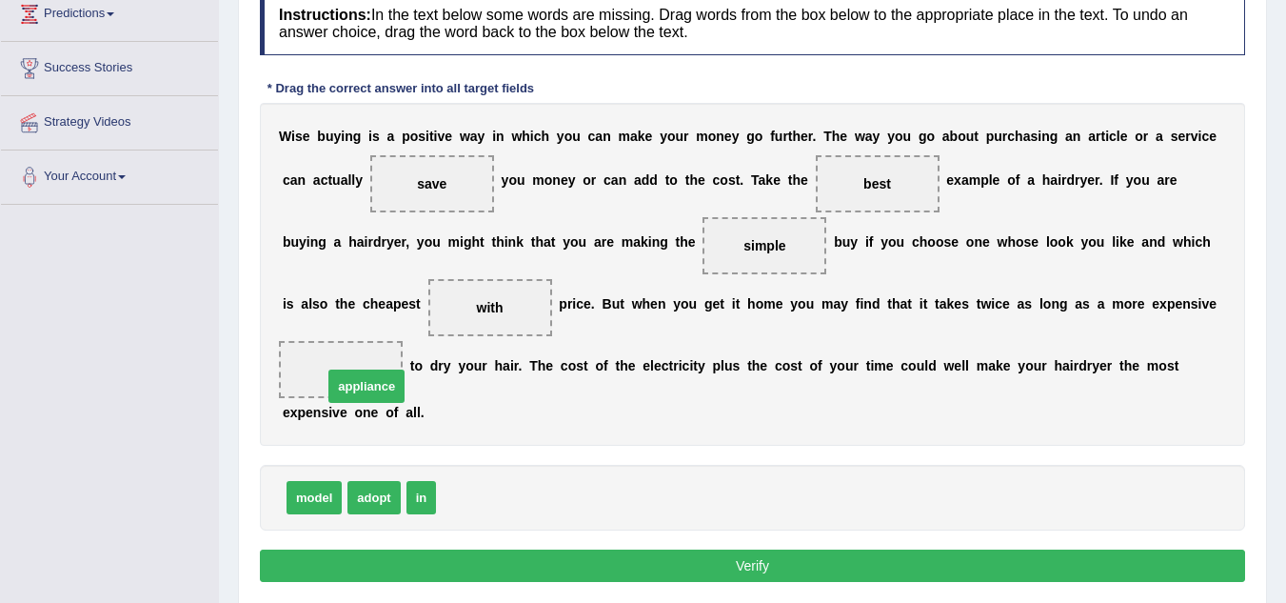
drag, startPoint x: 448, startPoint y: 498, endPoint x: 335, endPoint y: 387, distance: 158.9
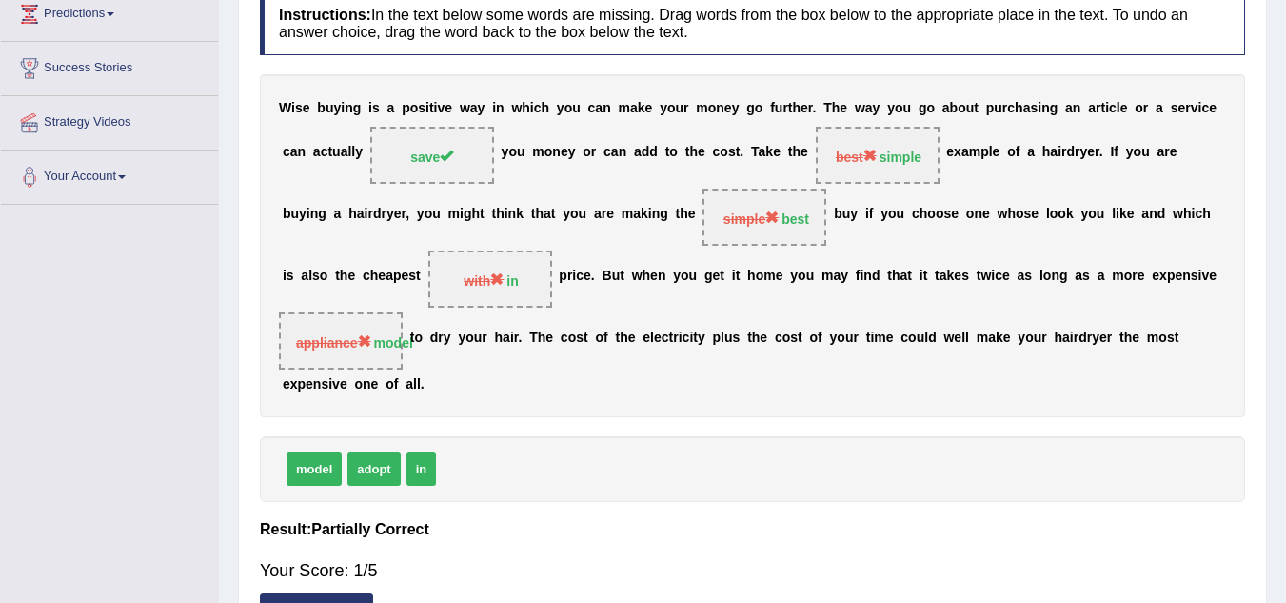
click at [237, 201] on div "Home Practice Reading: Fill In The Blanks Wise Buying « Prev Next » Report Ques…" at bounding box center [752, 207] width 1067 height 952
click at [244, 215] on div "Practice Reading: Fill In The Blanks 7 Wise Buying Instructions: In the text be…" at bounding box center [752, 272] width 1029 height 762
click at [262, 220] on div "W i s e b u y i n g i s a p o s i t i v e w a y i n w h i c h y o u c a n m a k…" at bounding box center [752, 245] width 985 height 343
click at [265, 218] on div "W i s e b u y i n g i s a p o s i t i v e w a y i n w h i c h y o u c a n m a k…" at bounding box center [752, 245] width 985 height 343
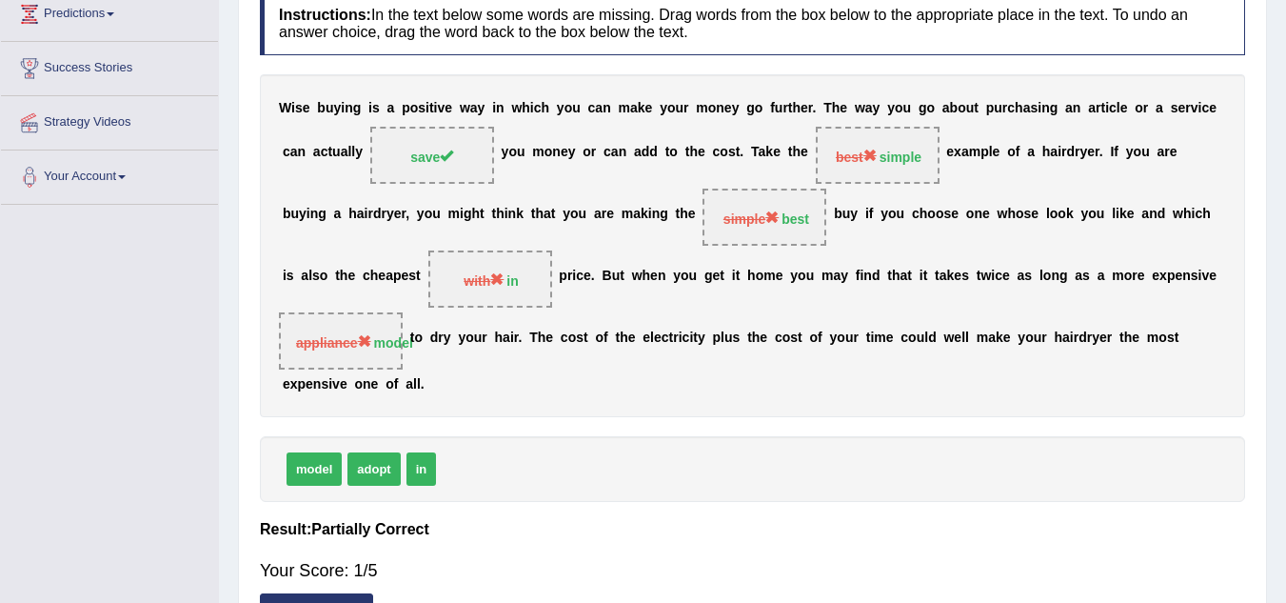
click at [277, 228] on div "W i s e b u y i n g i s a p o s i t i v e w a y i n w h i c h y o u c a n m a k…" at bounding box center [752, 245] width 985 height 343
click at [292, 253] on div "W i s e b u y i n g i s a p o s i t i v e w a y i n w h i c h y o u c a n m a k…" at bounding box center [752, 245] width 985 height 343
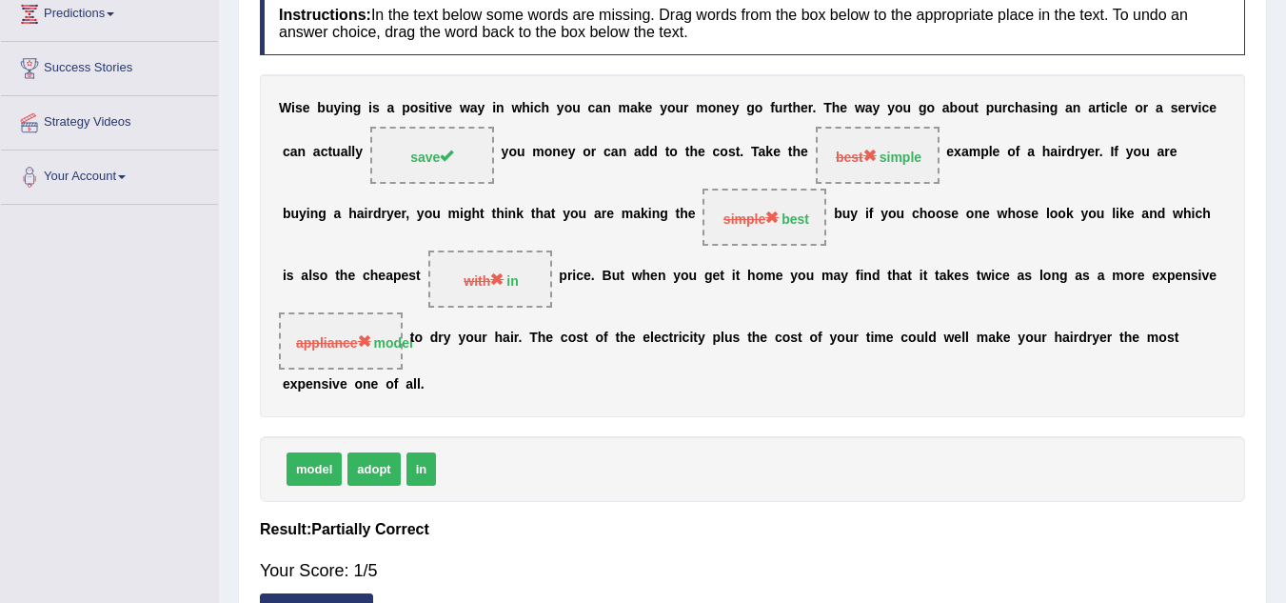
click at [203, 256] on div "Toggle navigation Home Practice Questions Speaking Practice Read Aloud Repeat S…" at bounding box center [643, 226] width 1286 height 990
click at [191, 244] on div "Toggle navigation Home Practice Questions Speaking Practice Read Aloud Repeat S…" at bounding box center [643, 226] width 1286 height 990
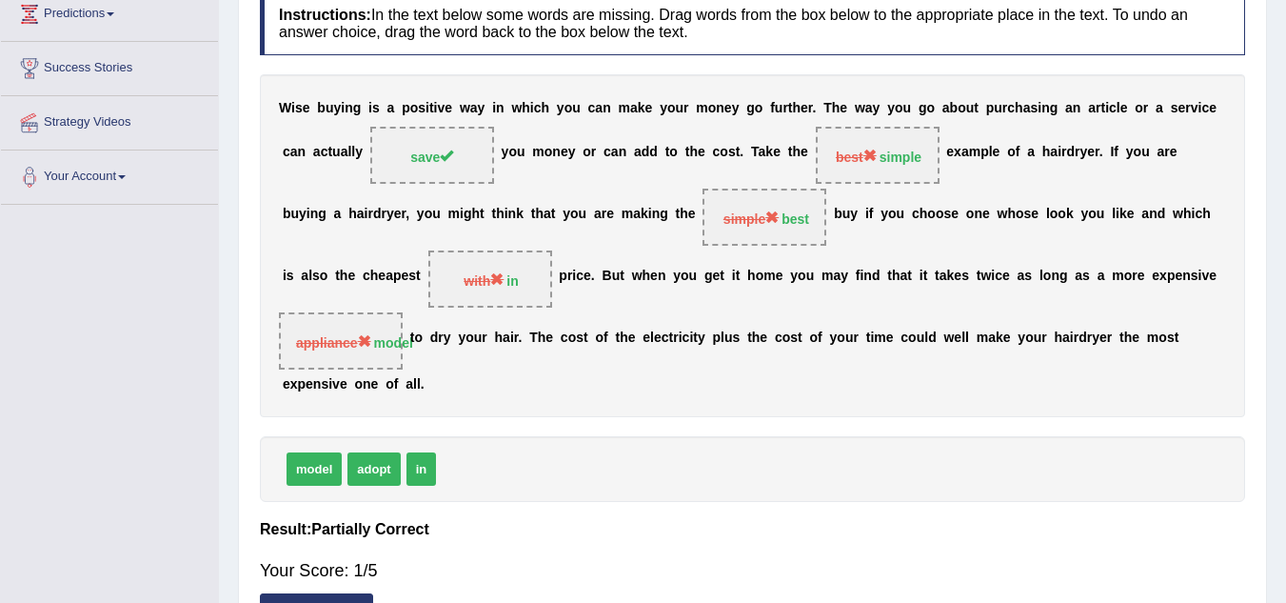
click at [240, 325] on div "Practice Reading: Fill In The Blanks 7 Wise Buying Instructions: In the text be…" at bounding box center [752, 272] width 1029 height 762
